Goal: Find specific page/section: Find specific page/section

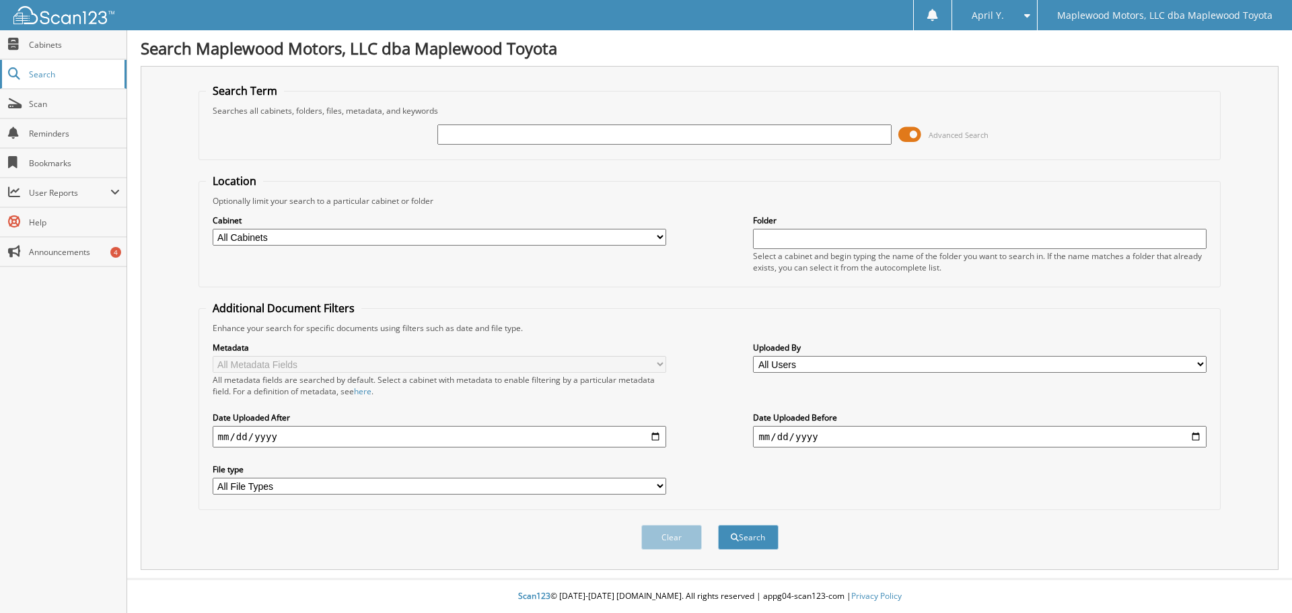
click at [56, 75] on span "Search" at bounding box center [73, 74] width 89 height 11
click at [529, 129] on input "text" at bounding box center [663, 134] width 453 height 20
type input "J14275"
click at [718, 525] on button "Search" at bounding box center [748, 537] width 61 height 25
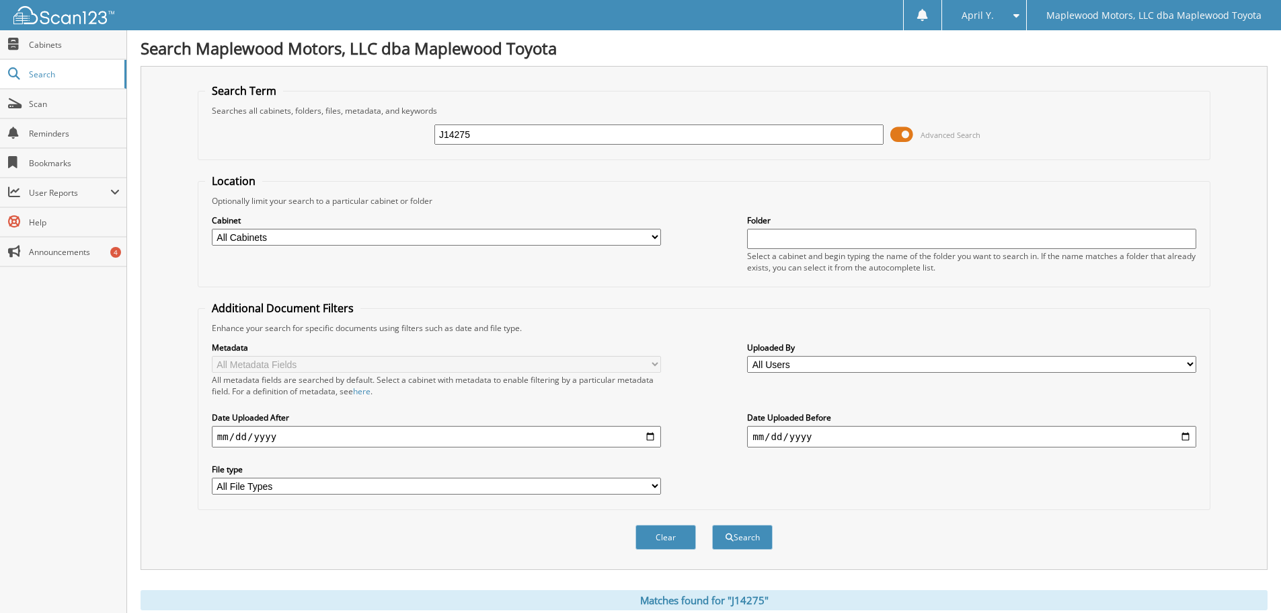
click at [534, 129] on input "J14275" at bounding box center [659, 134] width 449 height 20
type input "J14275A"
click at [712, 525] on button "Search" at bounding box center [742, 537] width 61 height 25
click at [95, 117] on link "Scan" at bounding box center [63, 103] width 126 height 29
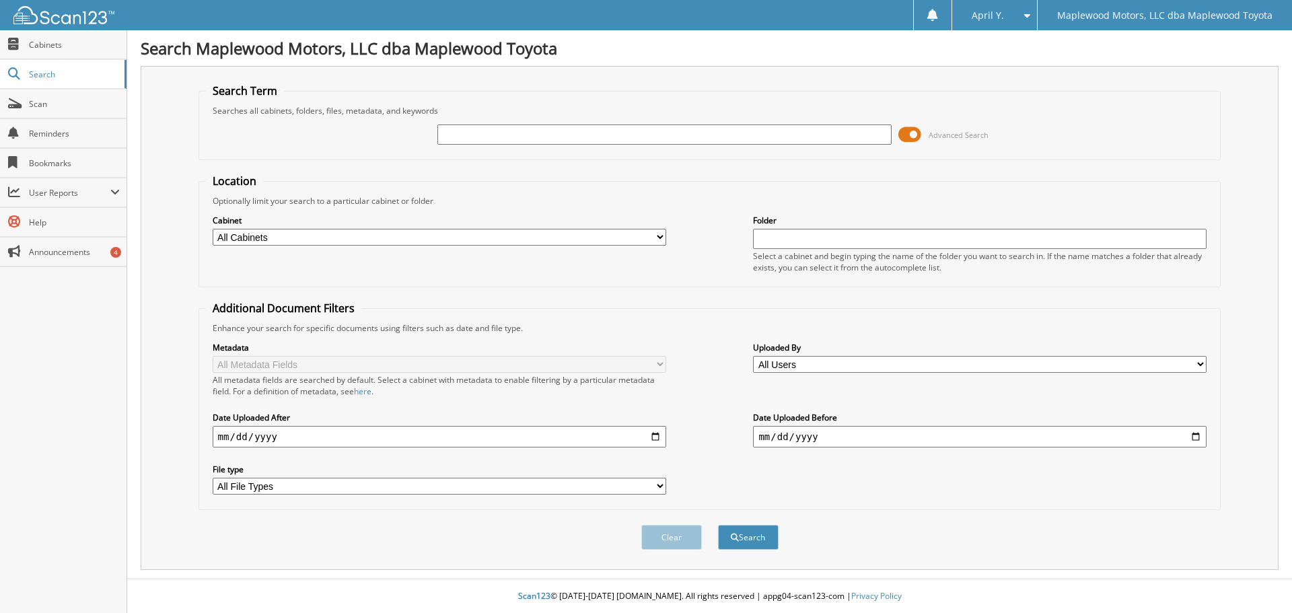
click at [1152, 513] on div "Clear Search" at bounding box center [709, 537] width 1023 height 54
